Goal: Task Accomplishment & Management: Manage account settings

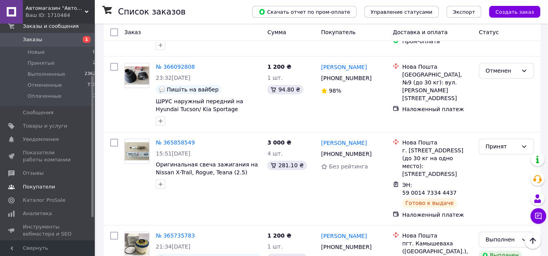
scroll to position [79, 0]
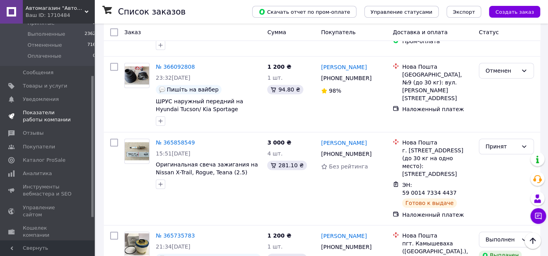
click at [48, 120] on span "Показатели работы компании" at bounding box center [48, 116] width 50 height 14
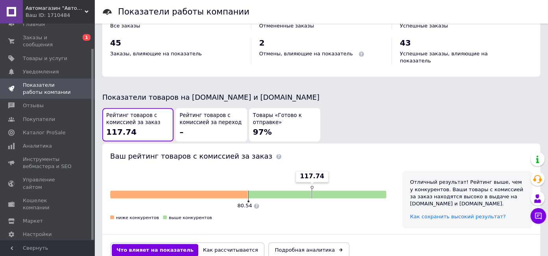
scroll to position [374, 0]
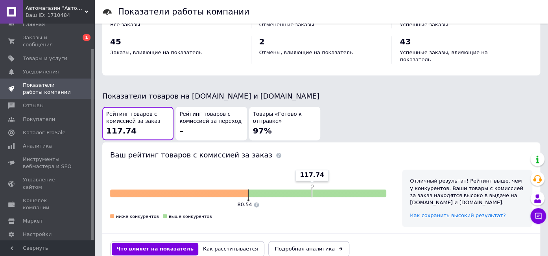
click at [287, 111] on div "Товары «Готово к отправке» 97%" at bounding box center [284, 124] width 63 height 26
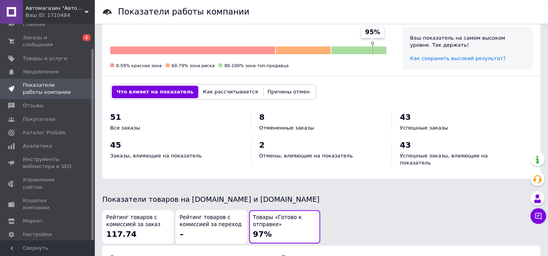
scroll to position [232, 0]
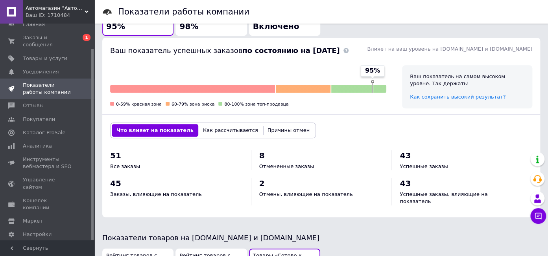
click at [274, 124] on button "Причины отмен" at bounding box center [289, 130] width 52 height 13
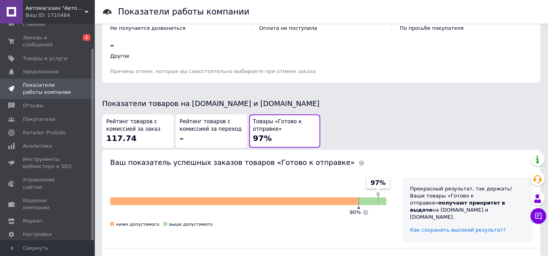
scroll to position [479, 0]
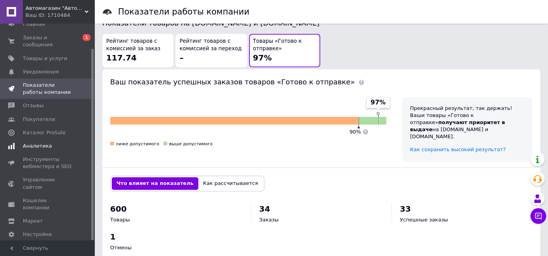
click at [34, 143] on span "Аналитика" at bounding box center [37, 146] width 29 height 7
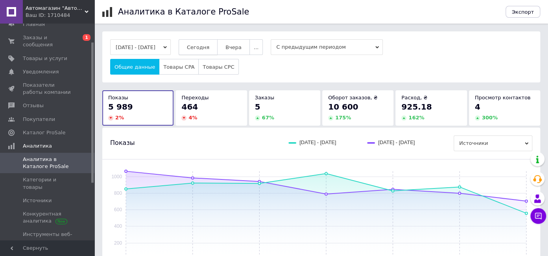
click at [203, 44] on span "Сегодня" at bounding box center [198, 47] width 22 height 6
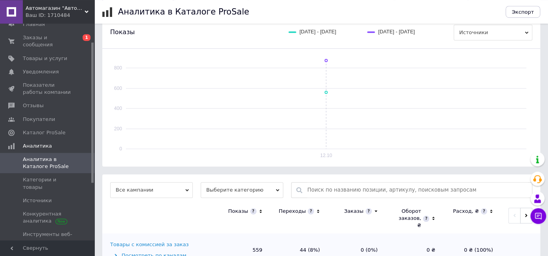
scroll to position [112, 0]
click at [171, 241] on div "Товары с комиссией за заказ" at bounding box center [149, 244] width 78 height 7
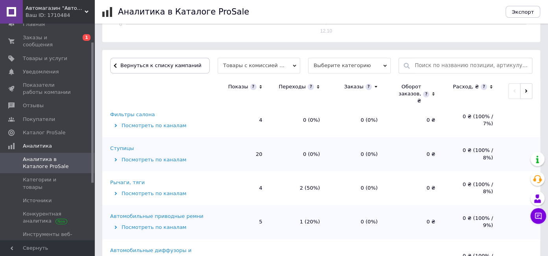
scroll to position [358, 0]
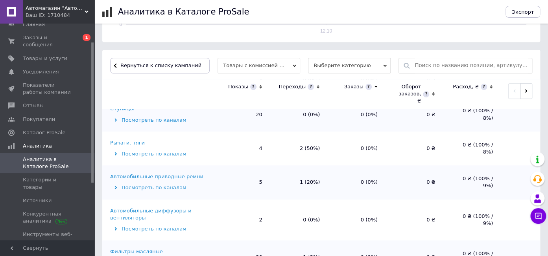
click at [120, 140] on div "Рычаги, тяги" at bounding box center [127, 143] width 35 height 7
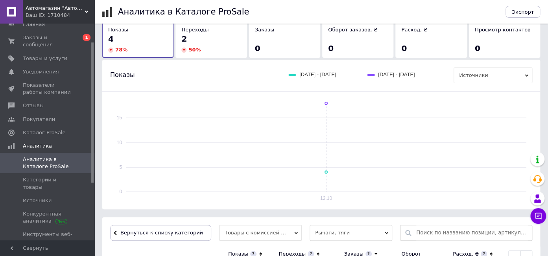
scroll to position [234, 0]
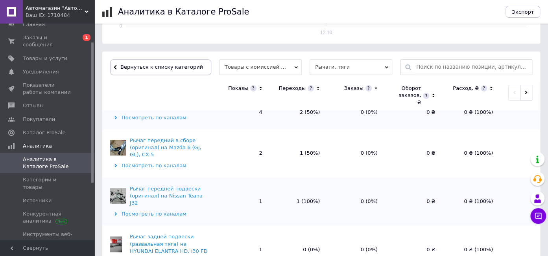
click at [175, 64] on span "Вернуться к списку категорий" at bounding box center [160, 67] width 85 height 6
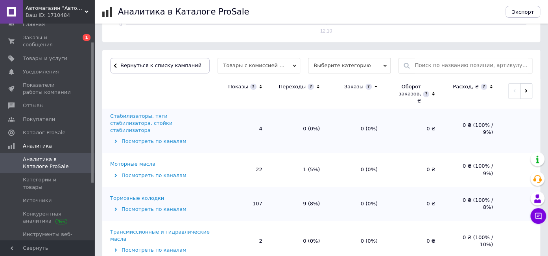
scroll to position [1090, 0]
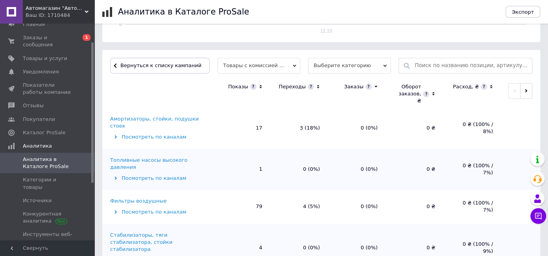
click at [164, 116] on div "Амортизаторы, стойки, подушки стоек" at bounding box center [160, 123] width 100 height 14
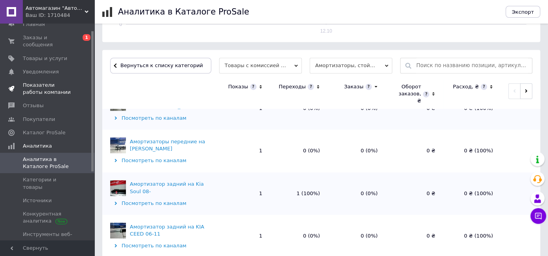
scroll to position [0, 0]
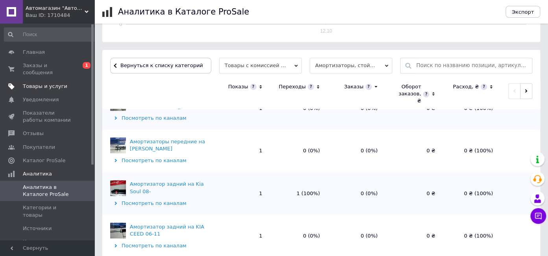
click at [50, 83] on span "Товары и услуги" at bounding box center [45, 86] width 44 height 7
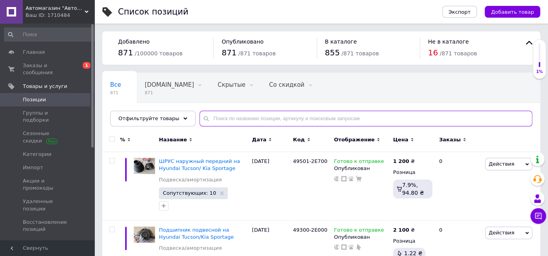
click at [206, 116] on input "text" at bounding box center [365, 119] width 333 height 16
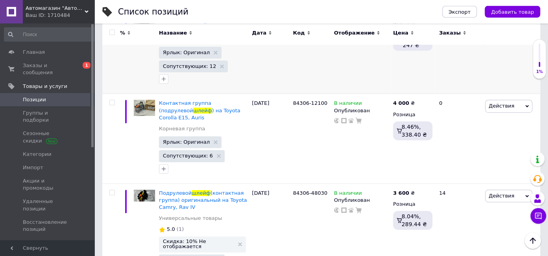
scroll to position [166, 0]
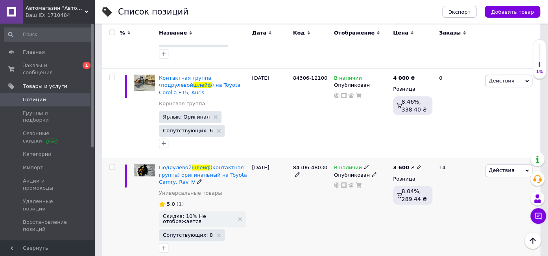
type input "шлейф"
drag, startPoint x: 286, startPoint y: 172, endPoint x: 323, endPoint y: 180, distance: 38.3
click at [323, 180] on div "Подрулевой шлейф (контактная группа) оригинальный на Toyota Camry, Rav IV Униве…" at bounding box center [321, 210] width 438 height 104
copy div "84306-48030"
click at [343, 184] on div "Комиссия за заказ" at bounding box center [340, 194] width 94 height 20
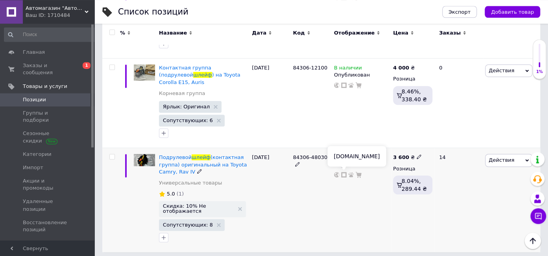
scroll to position [179, 0]
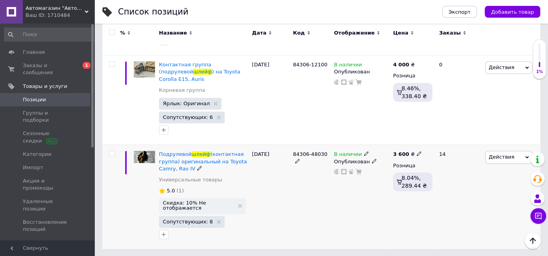
click at [344, 175] on div "В наличии Опубликован" at bounding box center [361, 197] width 59 height 104
click at [344, 173] on use at bounding box center [344, 172] width 6 height 6
drag, startPoint x: 289, startPoint y: 69, endPoint x: 322, endPoint y: 73, distance: 33.6
click at [322, 73] on div "Контактная группа (подрулевой шлейф ) на Toyota Corolla E15, Auris Корневая гру…" at bounding box center [321, 100] width 438 height 90
click at [400, 68] on b "4 000" at bounding box center [401, 65] width 16 height 6
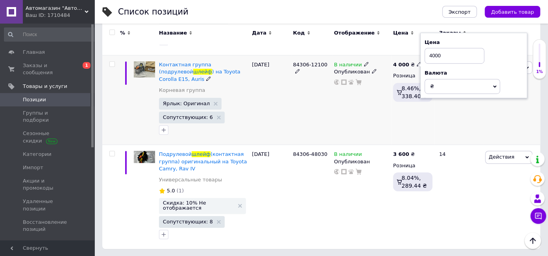
drag, startPoint x: 454, startPoint y: 61, endPoint x: 315, endPoint y: 39, distance: 140.7
click at [424, 48] on input "4000" at bounding box center [454, 56] width 60 height 16
type input "4200"
click at [320, 119] on div "84306-12100" at bounding box center [311, 100] width 41 height 90
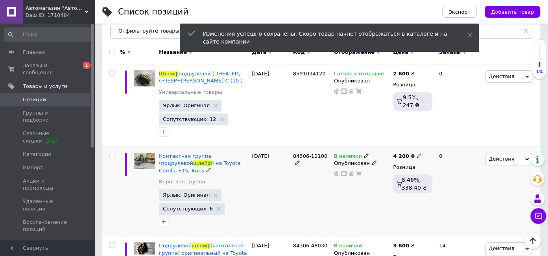
scroll to position [61, 0]
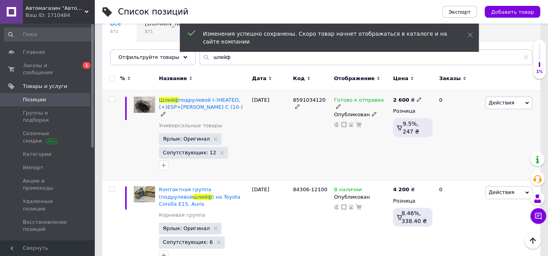
click at [309, 98] on span "8591034120" at bounding box center [309, 100] width 33 height 6
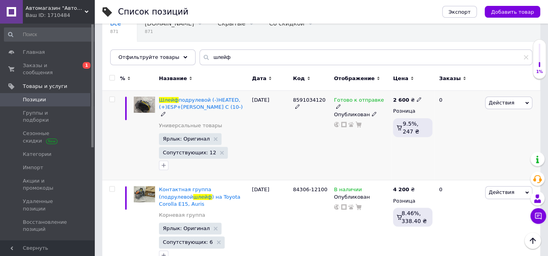
click at [309, 98] on span "8591034120" at bounding box center [309, 100] width 33 height 6
copy span "8591034120"
click at [400, 98] on b "2 600" at bounding box center [401, 100] width 16 height 6
drag, startPoint x: 448, startPoint y: 93, endPoint x: 397, endPoint y: 93, distance: 51.5
click at [424, 93] on input "2600" at bounding box center [454, 91] width 60 height 16
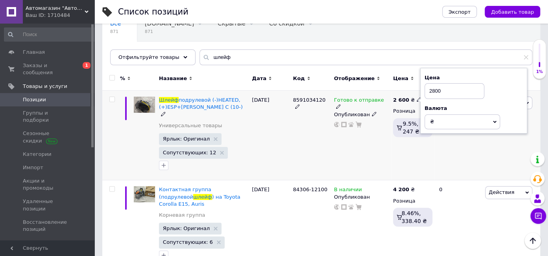
type input "2800"
click at [386, 171] on div "Готово к отправке Опубликован" at bounding box center [361, 136] width 59 height 90
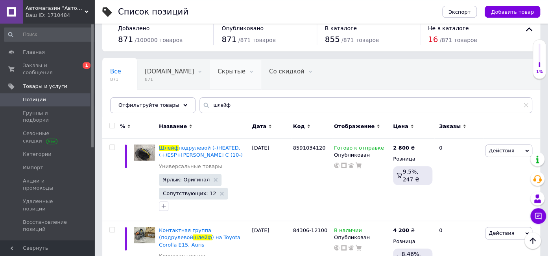
scroll to position [0, 0]
